Goal: Task Accomplishment & Management: Complete application form

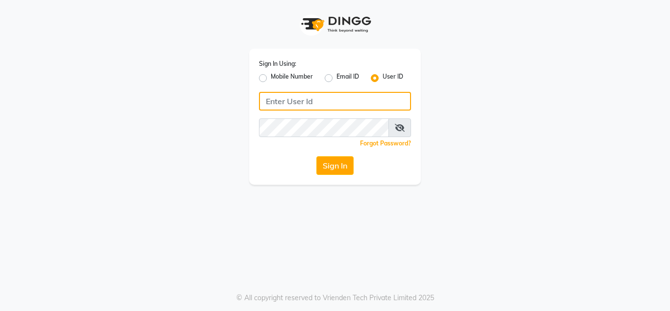
click at [281, 104] on input "Username" at bounding box center [335, 101] width 152 height 19
type input "nailsaura"
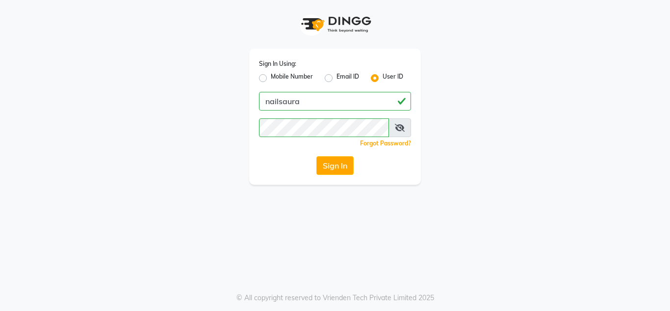
click at [427, 122] on div "Sign In Using: Mobile Number Email ID User ID nailsaura Remember me Forgot Pass…" at bounding box center [335, 92] width 186 height 184
click at [323, 159] on button "Sign In" at bounding box center [334, 165] width 37 height 19
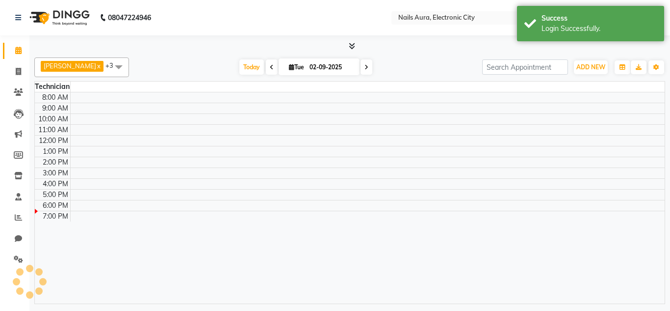
select select "en"
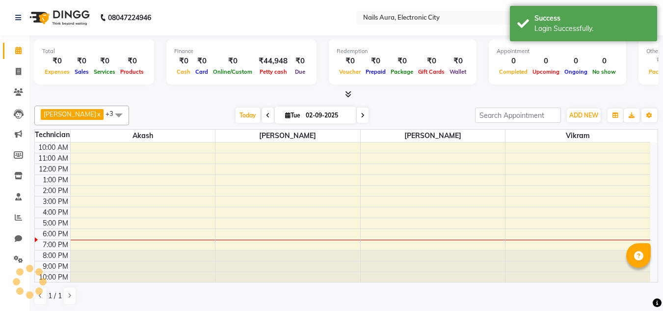
click at [48, 52] on div "Total" at bounding box center [94, 51] width 104 height 8
click at [16, 68] on icon at bounding box center [18, 71] width 5 height 7
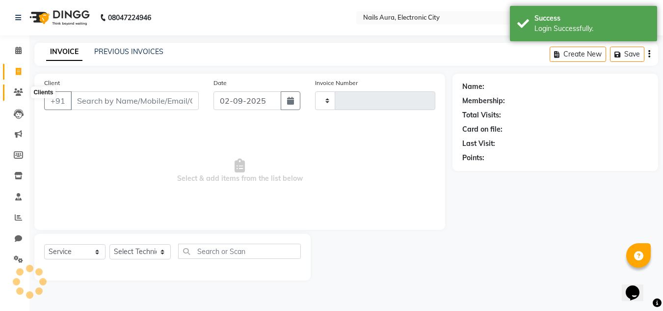
click at [21, 91] on icon at bounding box center [18, 91] width 9 height 7
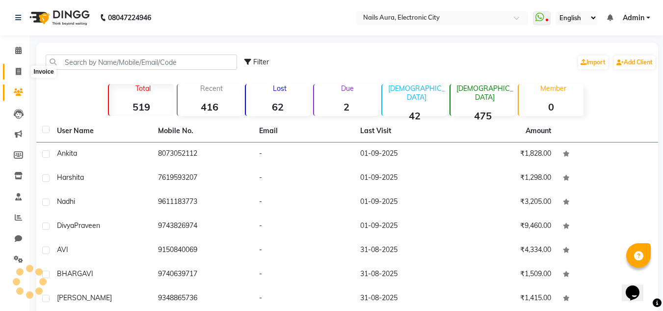
click at [24, 70] on span at bounding box center [18, 71] width 17 height 11
select select "service"
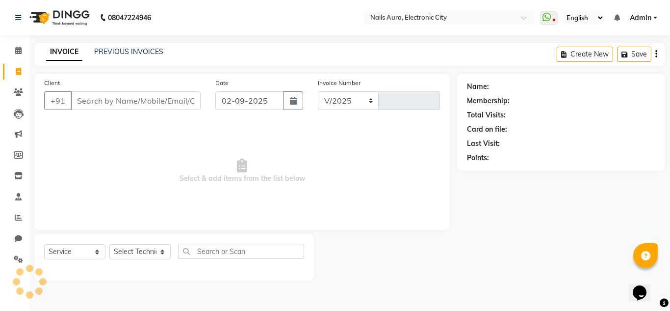
select select "8179"
type input "0591"
click at [94, 102] on input "Client" at bounding box center [136, 100] width 130 height 19
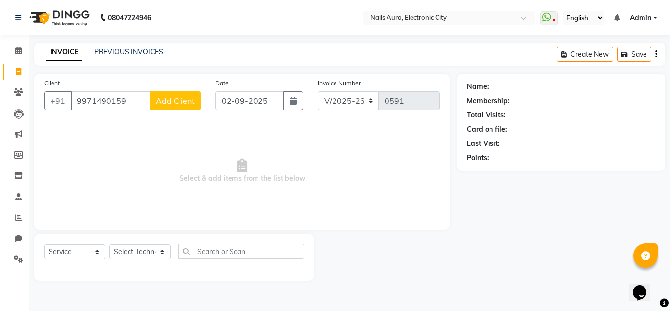
type input "9971490159"
click at [182, 96] on span "Add Client" at bounding box center [175, 101] width 39 height 10
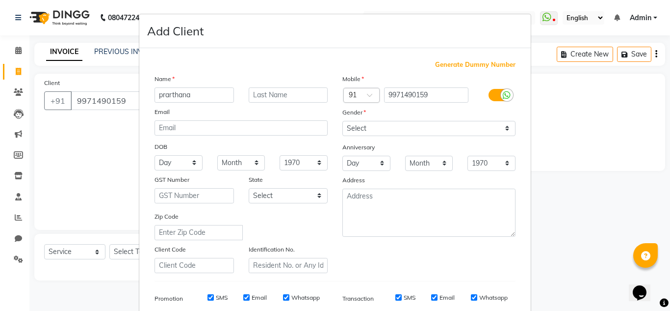
type input "prarthana"
click at [58, 191] on ngb-modal-window "Add Client Generate Dummy Number Name prarthana Email DOB Day 01 02 03 04 05 06…" at bounding box center [335, 155] width 670 height 311
click at [576, 176] on ngb-modal-window "Add Client Generate Dummy Number Name prarthana Email DOB Day 01 02 03 04 05 06…" at bounding box center [335, 155] width 670 height 311
click at [106, 190] on ngb-modal-window "Add Client Generate Dummy Number Name prarthana Email DOB Day 01 02 03 04 05 06…" at bounding box center [335, 155] width 670 height 311
click at [25, 73] on ngb-modal-window "Add Client Generate Dummy Number Name prarthana Email DOB Day 01 02 03 04 05 06…" at bounding box center [335, 155] width 670 height 311
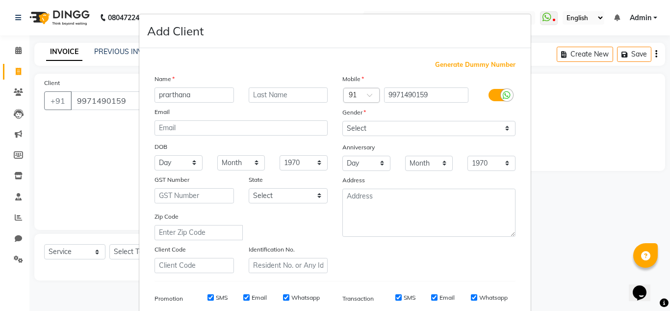
click at [120, 102] on ngb-modal-window "Add Client Generate Dummy Number Name prarthana Email DOB Day 01 02 03 04 05 06…" at bounding box center [335, 155] width 670 height 311
click at [267, 101] on input "text" at bounding box center [288, 94] width 79 height 15
click at [169, 33] on h4 "Add Client" at bounding box center [175, 31] width 56 height 18
click at [155, 27] on h4 "Add Client" at bounding box center [175, 31] width 56 height 18
click at [614, 128] on ngb-modal-window "Add Client Generate Dummy Number Name prarthana Email DOB Day 01 02 03 04 05 06…" at bounding box center [335, 155] width 670 height 311
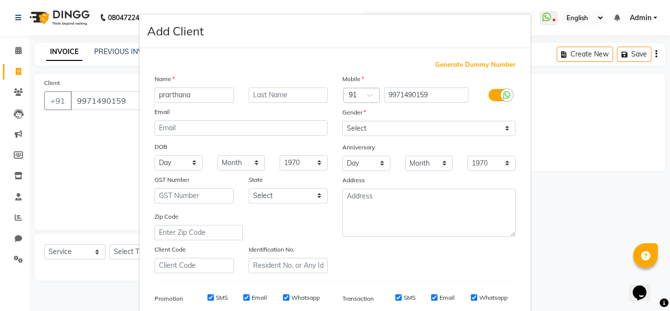
click at [163, 296] on label "Promotion" at bounding box center [169, 298] width 28 height 9
click at [296, 299] on label "Whatsapp" at bounding box center [305, 297] width 28 height 9
click at [289, 299] on input "Whatsapp" at bounding box center [286, 297] width 6 height 6
click at [296, 299] on label "Whatsapp" at bounding box center [305, 297] width 28 height 9
click at [289, 299] on input "Whatsapp" at bounding box center [286, 297] width 6 height 6
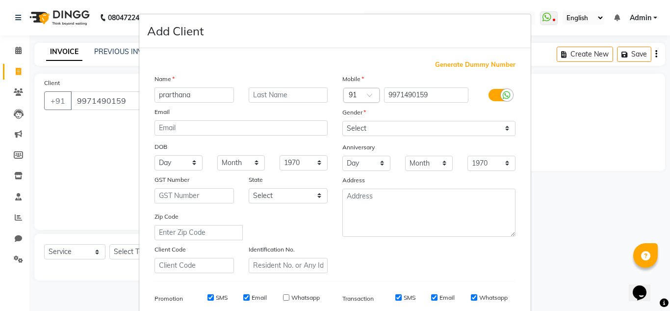
checkbox input "true"
click at [84, 148] on ngb-modal-window "Add Client Generate Dummy Number Name prarthana Email DOB Day 01 02 03 04 05 06…" at bounding box center [335, 155] width 670 height 311
click at [640, 56] on ngb-modal-window "Add Client Generate Dummy Number Name prarthana Email DOB Day 01 02 03 04 05 06…" at bounding box center [335, 155] width 670 height 311
click at [638, 56] on ngb-modal-window "Add Client Generate Dummy Number Name prarthana Email DOB Day 01 02 03 04 05 06…" at bounding box center [335, 155] width 670 height 311
click at [575, 55] on ngb-modal-window "Add Client Generate Dummy Number Name prarthana Email DOB Day 01 02 03 04 05 06…" at bounding box center [335, 155] width 670 height 311
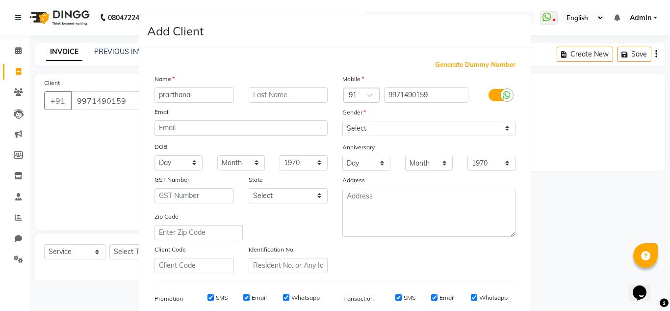
click at [566, 55] on ngb-modal-window "Add Client Generate Dummy Number Name prarthana Email DOB Day 01 02 03 04 05 06…" at bounding box center [335, 155] width 670 height 311
drag, startPoint x: 628, startPoint y: 55, endPoint x: 121, endPoint y: 51, distance: 507.3
click at [121, 51] on ngb-modal-window "Add Client Generate Dummy Number Name prarthana Email DOB Day 01 02 03 04 05 06…" at bounding box center [335, 155] width 670 height 311
drag, startPoint x: 121, startPoint y: 51, endPoint x: 62, endPoint y: 115, distance: 87.2
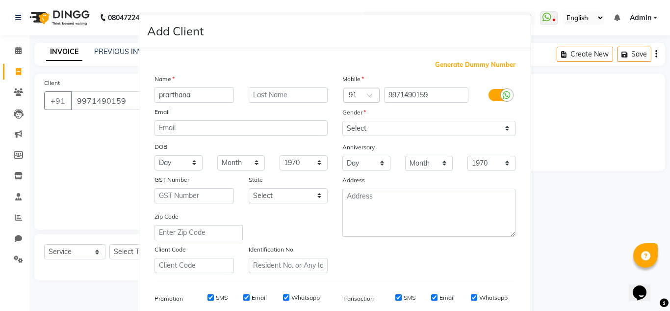
click at [62, 115] on ngb-modal-window "Add Client Generate Dummy Number Name prarthana Email DOB Day 01 02 03 04 05 06…" at bounding box center [335, 155] width 670 height 311
click at [66, 48] on ngb-modal-window "Add Client Generate Dummy Number Name prarthana Email DOB Day 01 02 03 04 05 06…" at bounding box center [335, 155] width 670 height 311
click at [164, 297] on label "Promotion" at bounding box center [169, 298] width 28 height 9
click at [101, 249] on ngb-modal-window "Add Client Generate Dummy Number Name prarthana Email DOB Day 01 02 03 04 05 06…" at bounding box center [335, 155] width 670 height 311
click at [98, 250] on ngb-modal-window "Add Client Generate Dummy Number Name prarthana Email DOB Day 01 02 03 04 05 06…" at bounding box center [335, 155] width 670 height 311
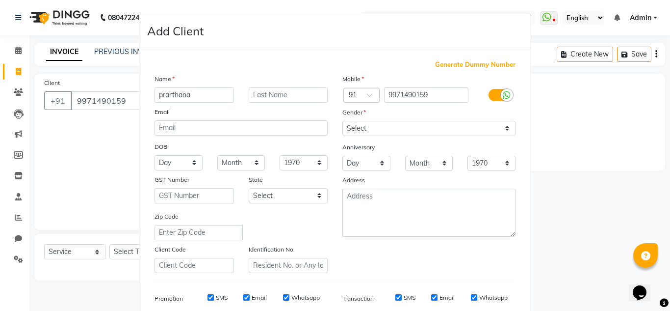
click at [503, 95] on icon at bounding box center [507, 95] width 8 height 9
click at [0, 0] on input "checkbox" at bounding box center [0, 0] width 0 height 0
click at [501, 95] on label at bounding box center [500, 95] width 22 height 12
click at [0, 0] on input "checkbox" at bounding box center [0, 0] width 0 height 0
click at [464, 67] on span "Generate Dummy Number" at bounding box center [475, 65] width 80 height 10
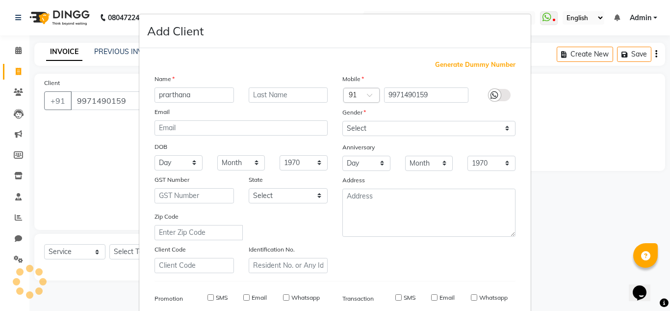
type input "1362400000001"
checkbox input "false"
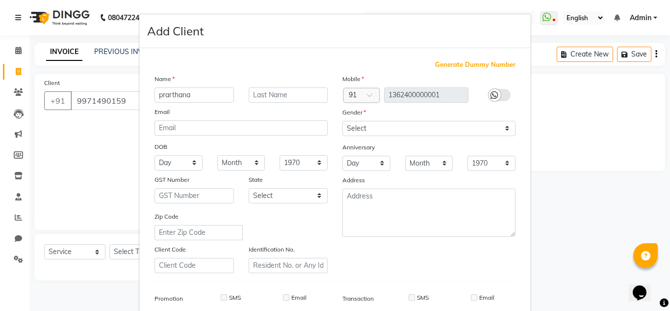
click at [464, 67] on span "Generate Dummy Number" at bounding box center [475, 65] width 80 height 10
click at [493, 99] on icon at bounding box center [495, 95] width 8 height 9
click at [495, 96] on div at bounding box center [495, 95] width 12 height 12
click at [501, 94] on label at bounding box center [500, 95] width 22 height 12
click at [502, 96] on label at bounding box center [500, 95] width 22 height 12
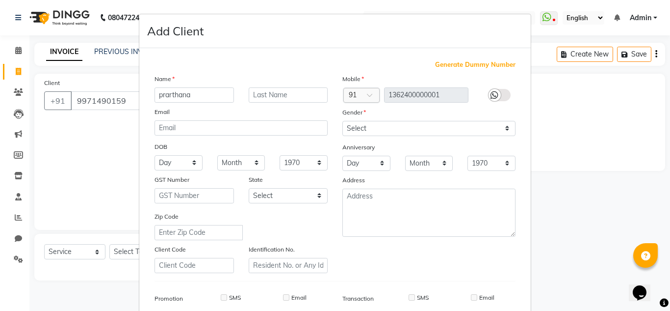
click at [502, 96] on label at bounding box center [500, 95] width 22 height 12
drag, startPoint x: 496, startPoint y: 94, endPoint x: 88, endPoint y: 200, distance: 421.7
click at [88, 200] on ngb-modal-window "Add Client Generate Dummy Number Name prarthana Email DOB Day 01 02 03 04 05 06…" at bounding box center [335, 155] width 670 height 311
drag, startPoint x: 659, startPoint y: 17, endPoint x: 418, endPoint y: 40, distance: 242.5
click at [418, 40] on div "Add Client" at bounding box center [334, 31] width 391 height 34
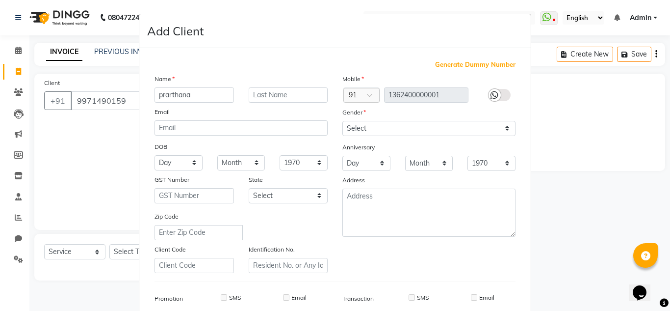
click at [658, 19] on ngb-modal-window "Add Client Generate Dummy Number Name prarthana Email DOB Day 01 02 03 04 05 06…" at bounding box center [335, 155] width 670 height 311
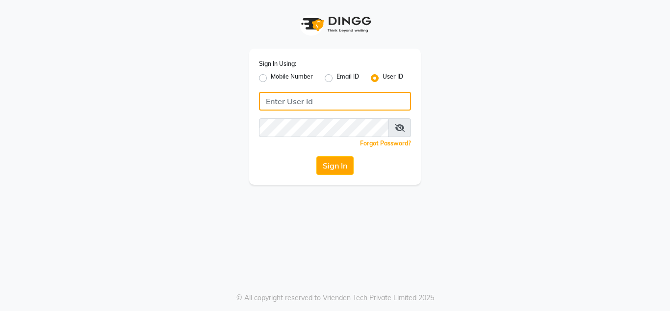
click at [315, 98] on input "Username" at bounding box center [335, 101] width 152 height 19
